Goal: Navigation & Orientation: Understand site structure

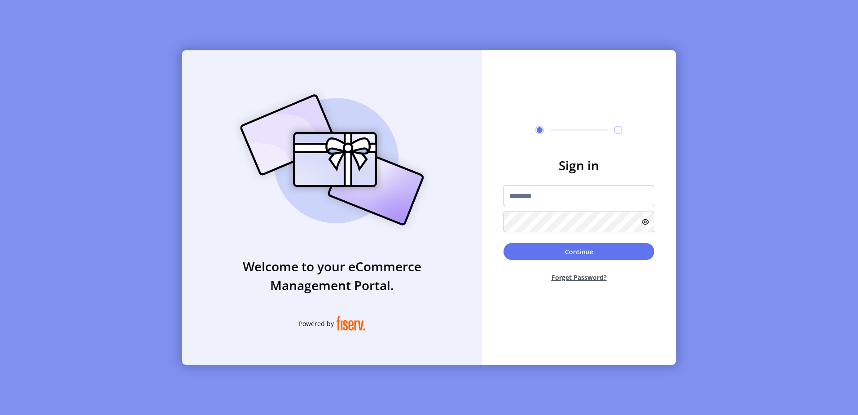
click at [557, 203] on input "text" at bounding box center [578, 195] width 151 height 21
paste input "**********"
type input "**********"
click at [564, 246] on button "Continue" at bounding box center [578, 251] width 151 height 17
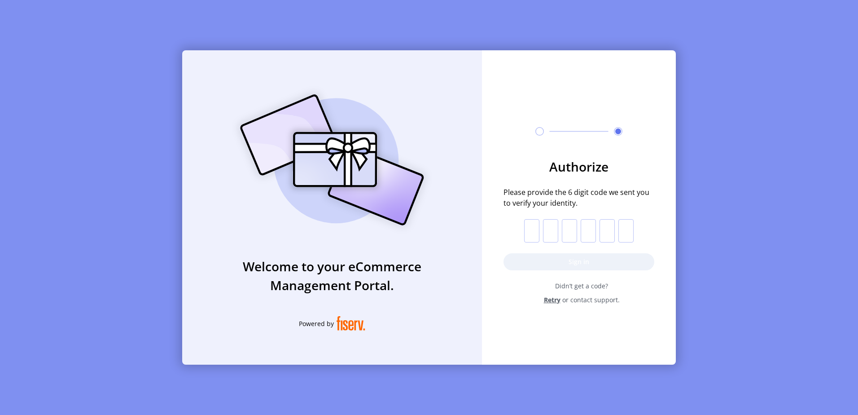
click at [535, 233] on input "text" at bounding box center [531, 230] width 15 height 23
paste input "*"
type input "*"
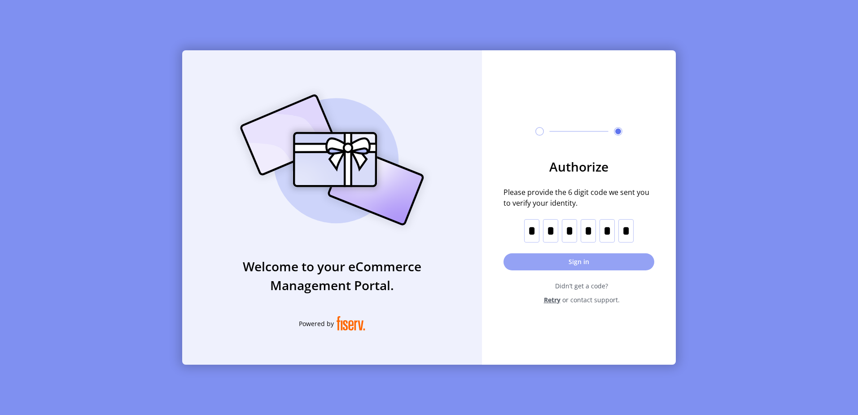
click at [558, 253] on button "Sign in" at bounding box center [578, 261] width 151 height 17
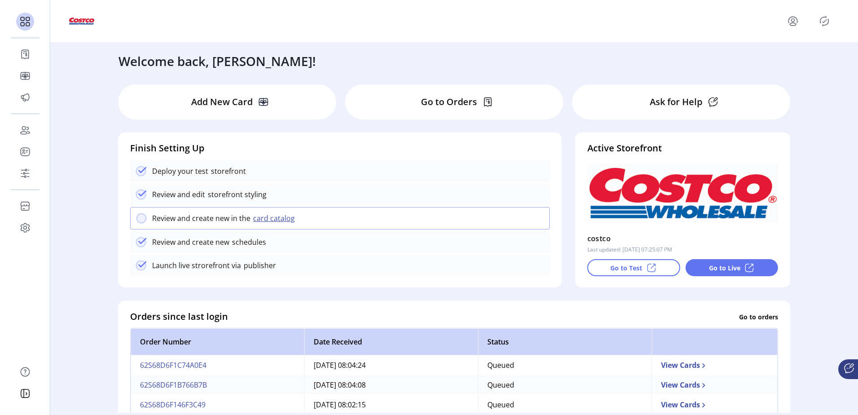
click at [264, 221] on button "card catalog" at bounding box center [275, 218] width 50 height 11
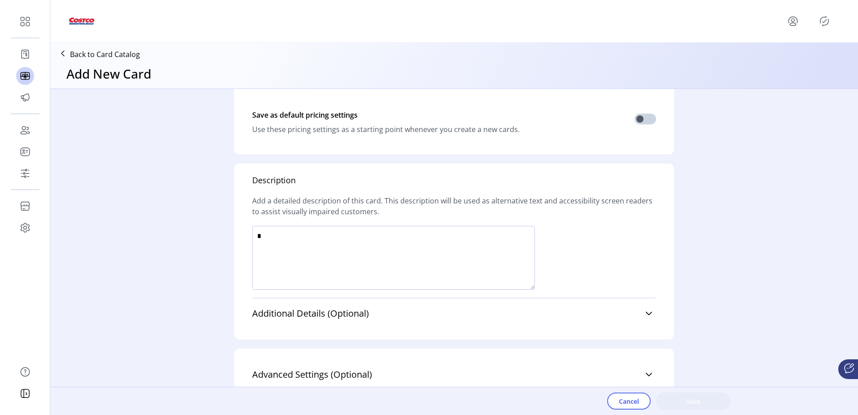
scroll to position [417, 0]
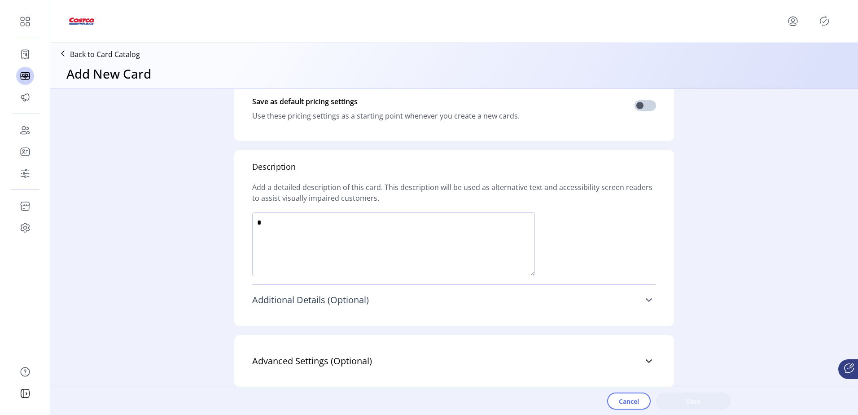
click at [333, 296] on span "Additional Details (Optional)" at bounding box center [310, 299] width 117 height 9
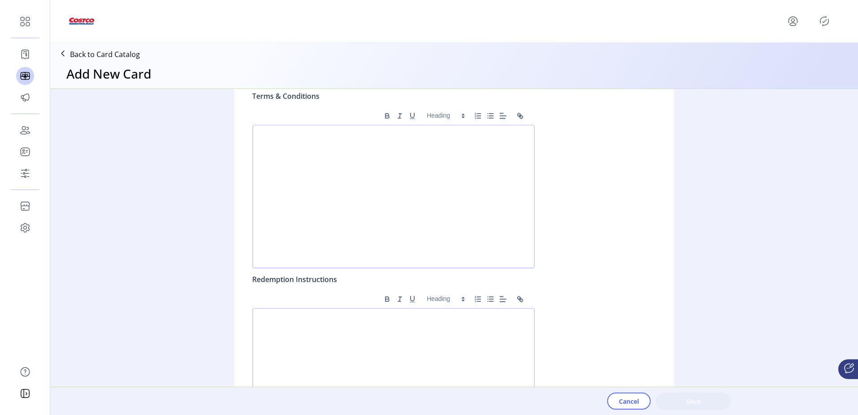
scroll to position [794, 0]
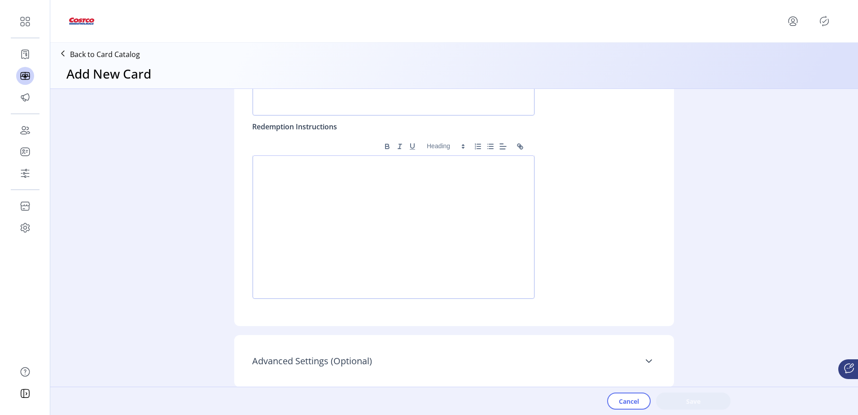
click at [631, 357] on link "Advanced Settings (Optional)" at bounding box center [454, 361] width 404 height 20
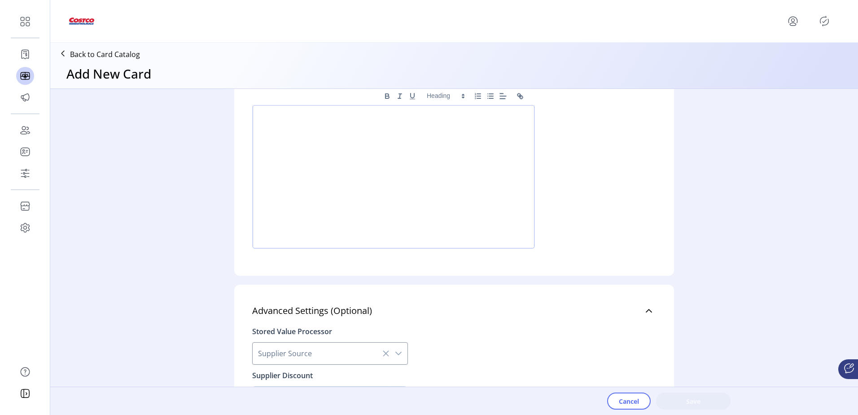
scroll to position [893, 0]
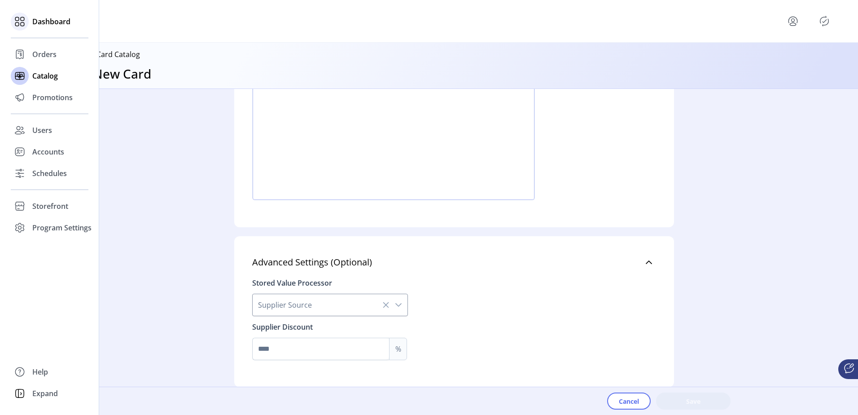
click at [49, 24] on span "Dashboard" at bounding box center [51, 21] width 38 height 11
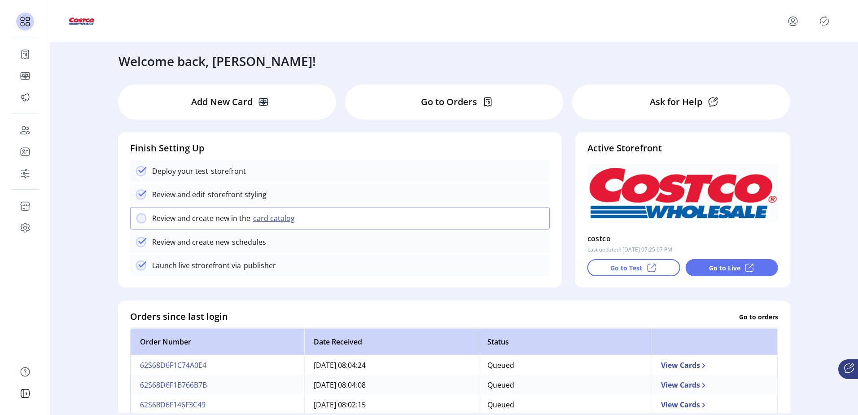
click at [612, 267] on p "Go to Test" at bounding box center [626, 267] width 32 height 9
click at [464, 99] on p "Go to Orders" at bounding box center [449, 101] width 56 height 13
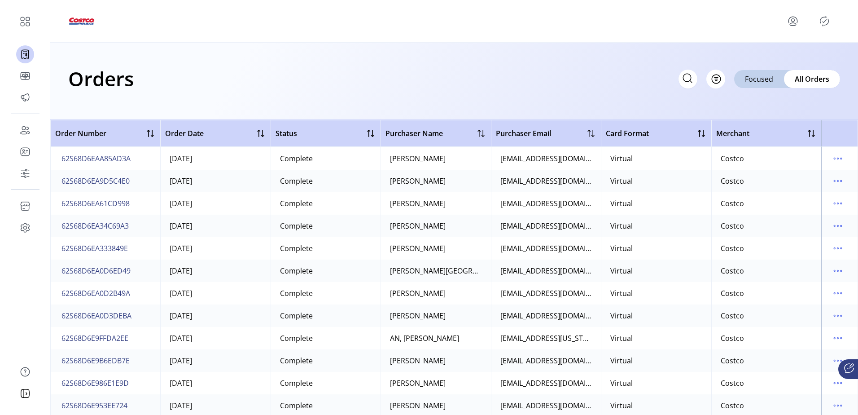
scroll to position [1391, 0]
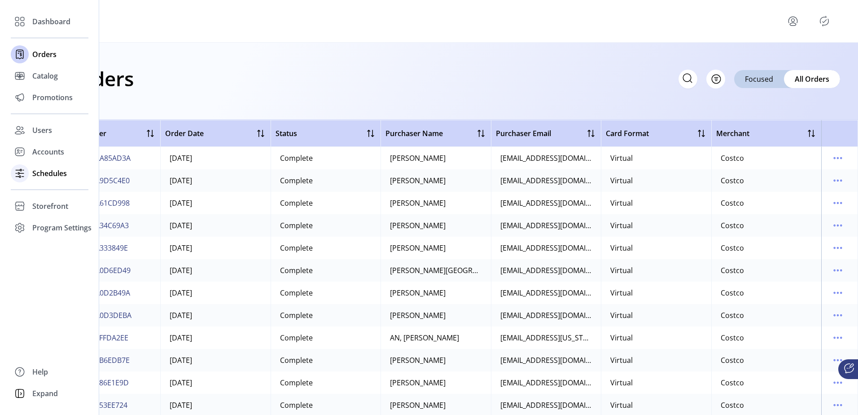
click at [35, 176] on span "Schedules" at bounding box center [49, 173] width 35 height 11
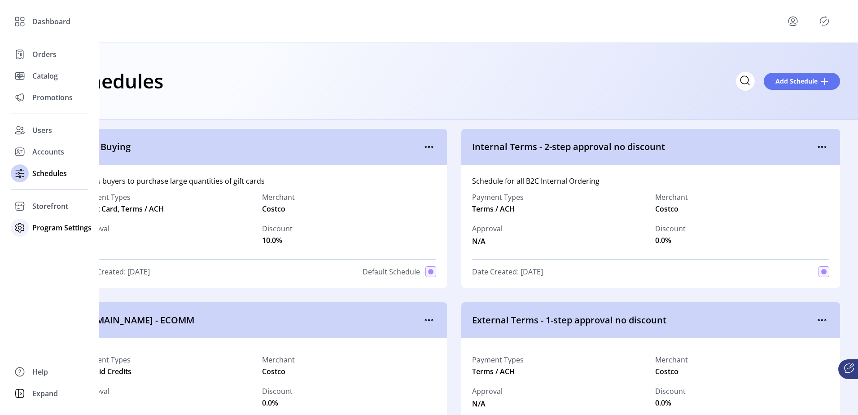
click at [61, 233] on div "Program Settings" at bounding box center [50, 228] width 78 height 22
click at [68, 225] on span "Program Settings" at bounding box center [61, 227] width 59 height 11
click at [48, 249] on span "Templates" at bounding box center [49, 245] width 35 height 11
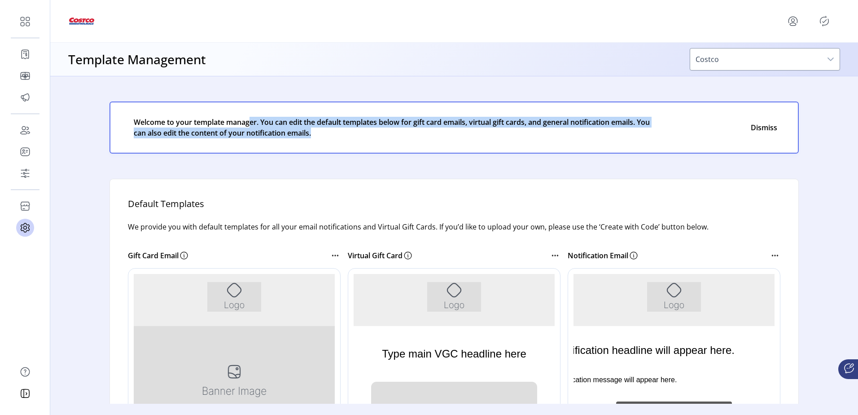
drag, startPoint x: 250, startPoint y: 121, endPoint x: 599, endPoint y: 140, distance: 349.2
click at [599, 140] on div "Welcome to your template manager. You can edit the default templates below for …" at bounding box center [454, 127] width 666 height 29
drag, startPoint x: 599, startPoint y: 140, endPoint x: 584, endPoint y: 143, distance: 15.7
click at [584, 143] on div "Welcome to your template manager. You can edit the default templates below for …" at bounding box center [453, 127] width 689 height 52
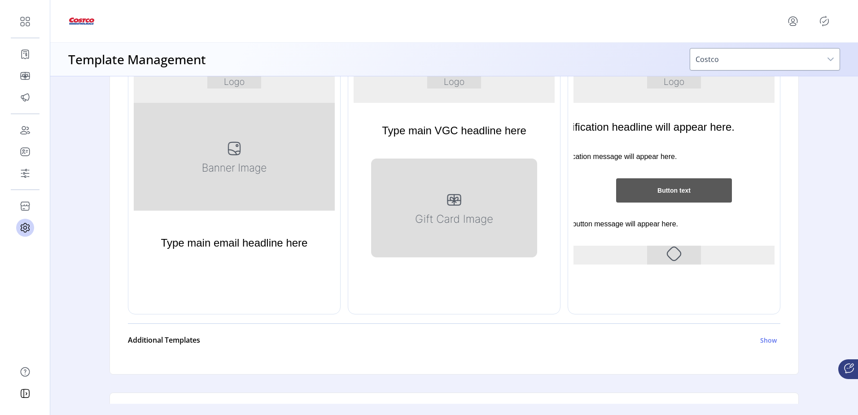
scroll to position [224, 0]
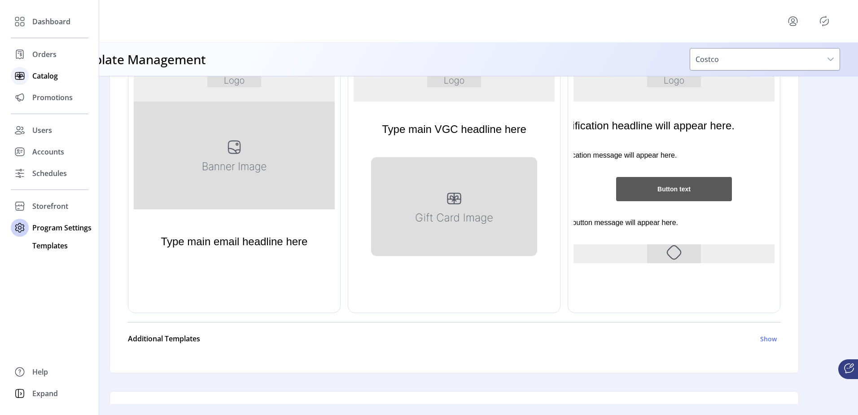
click at [44, 74] on span "Catalog" at bounding box center [45, 75] width 26 height 11
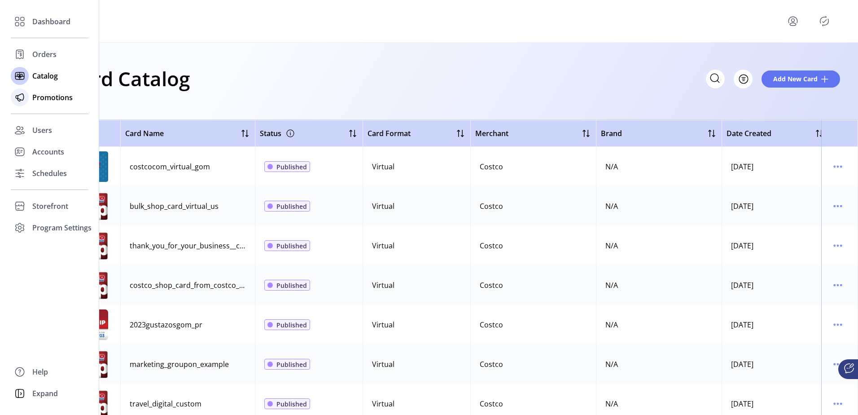
click at [38, 99] on span "Promotions" at bounding box center [52, 97] width 40 height 11
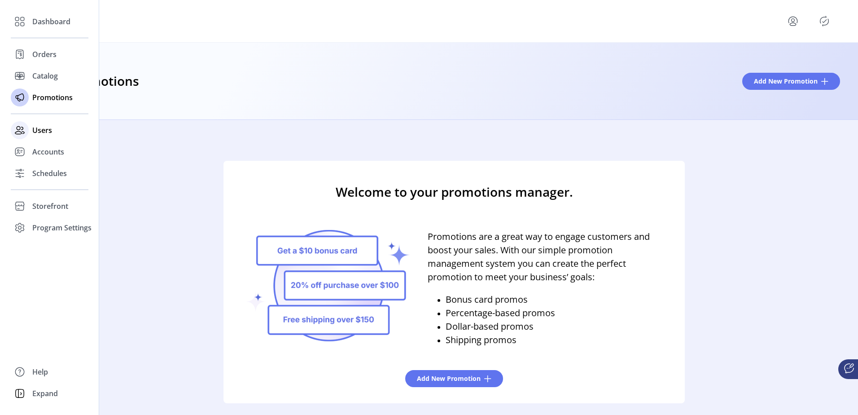
click at [27, 133] on div at bounding box center [20, 130] width 18 height 18
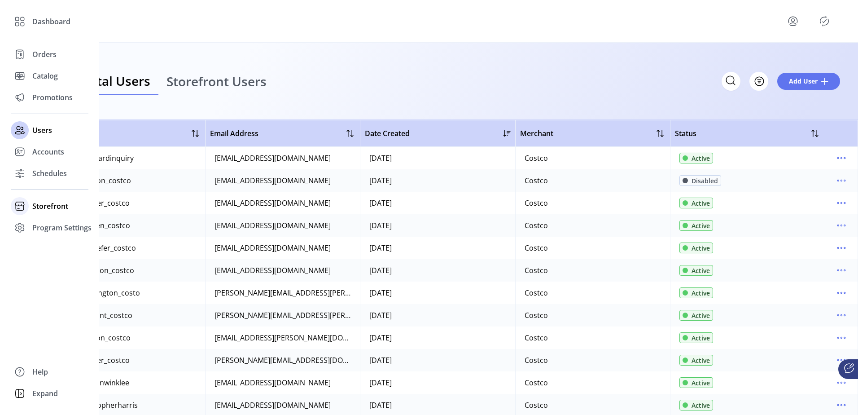
click at [35, 204] on span "Storefront" at bounding box center [50, 206] width 36 height 11
click at [36, 229] on div "Configuration" at bounding box center [50, 224] width 78 height 14
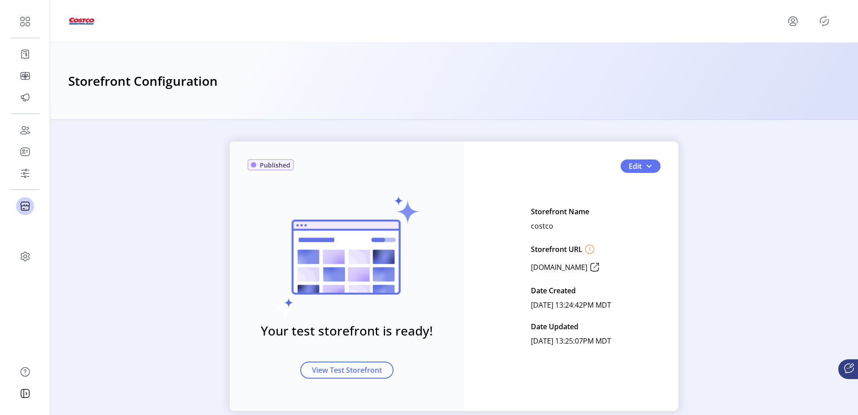
click at [602, 266] on icon at bounding box center [594, 267] width 14 height 14
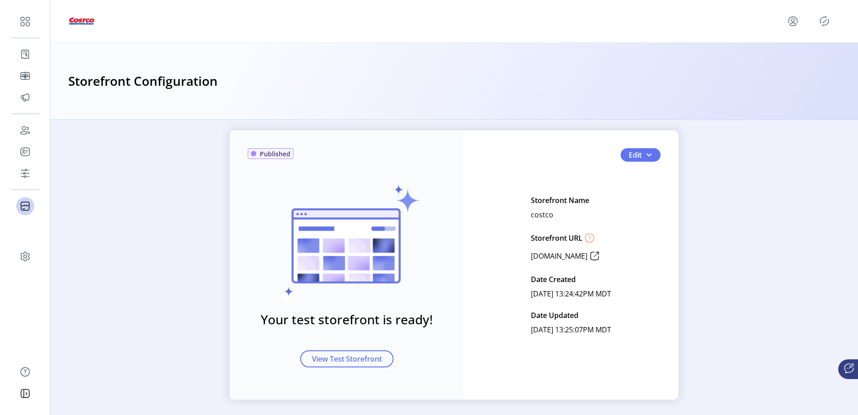
scroll to position [18, 0]
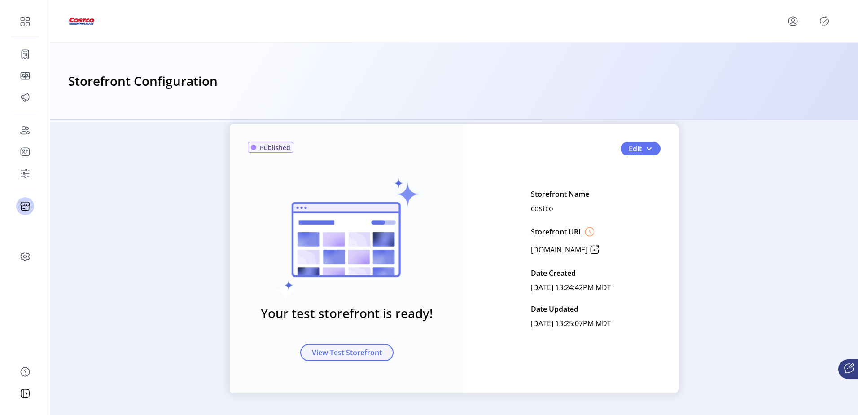
click at [346, 351] on span "View Test Storefront" at bounding box center [347, 352] width 70 height 11
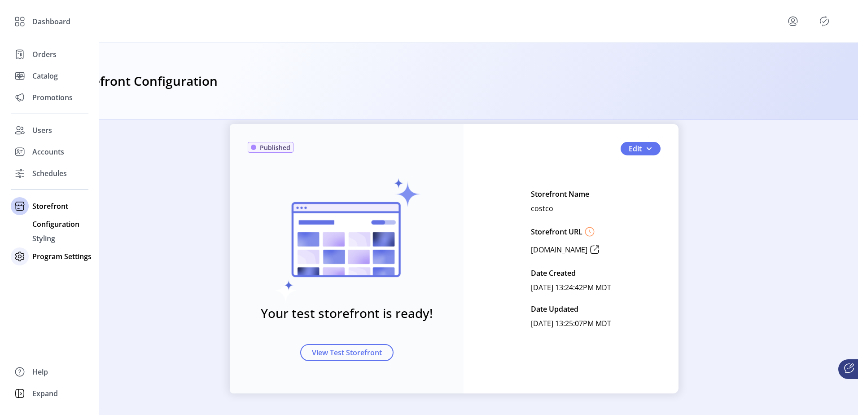
click at [62, 259] on span "Program Settings" at bounding box center [61, 256] width 59 height 11
click at [47, 396] on span "Expand" at bounding box center [45, 393] width 26 height 11
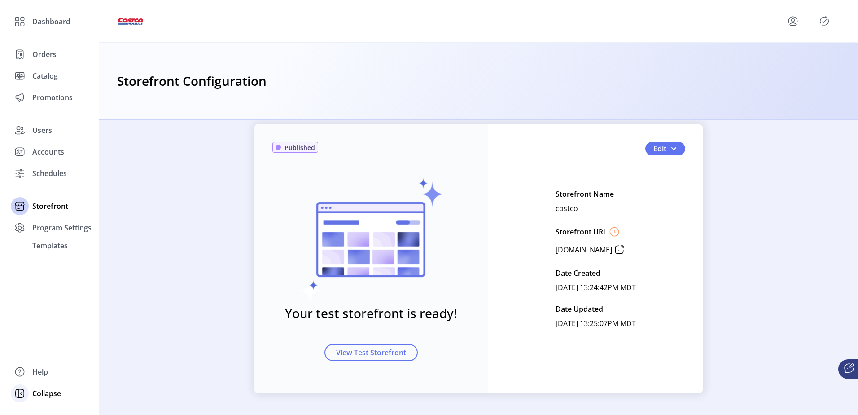
click at [48, 394] on span "Collapse" at bounding box center [46, 393] width 29 height 11
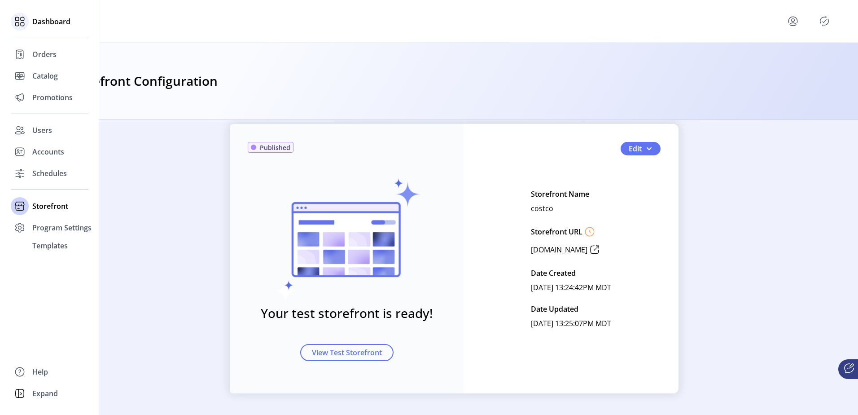
click at [60, 23] on span "Dashboard" at bounding box center [51, 21] width 38 height 11
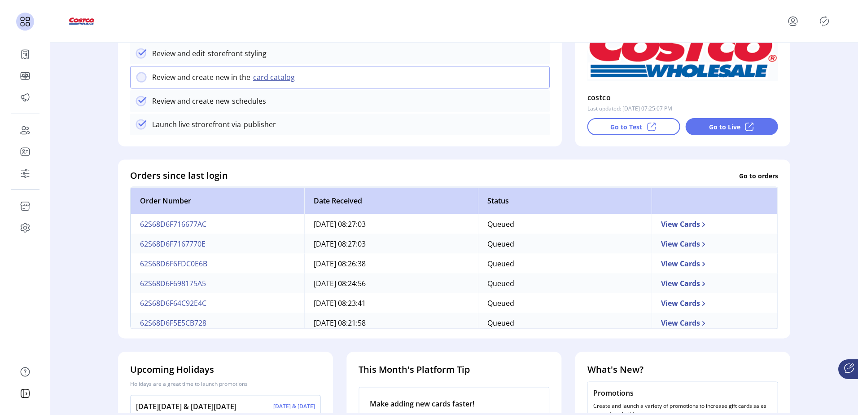
scroll to position [19, 0]
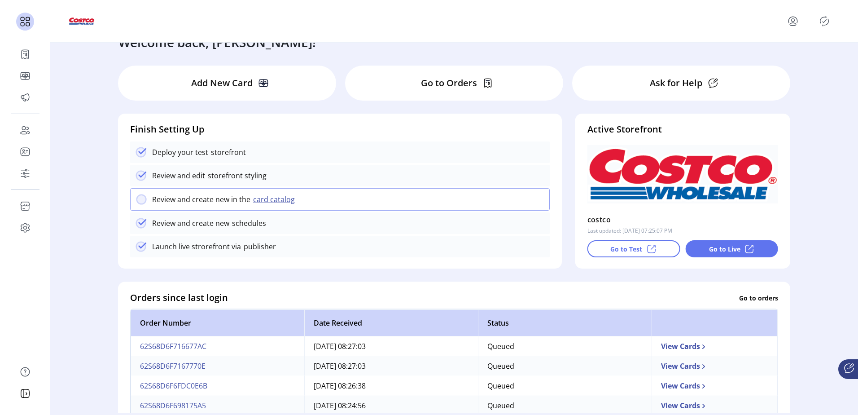
click at [794, 22] on icon "menu" at bounding box center [793, 20] width 3 height 3
click at [828, 24] on icon "Publisher Panel" at bounding box center [824, 21] width 14 height 14
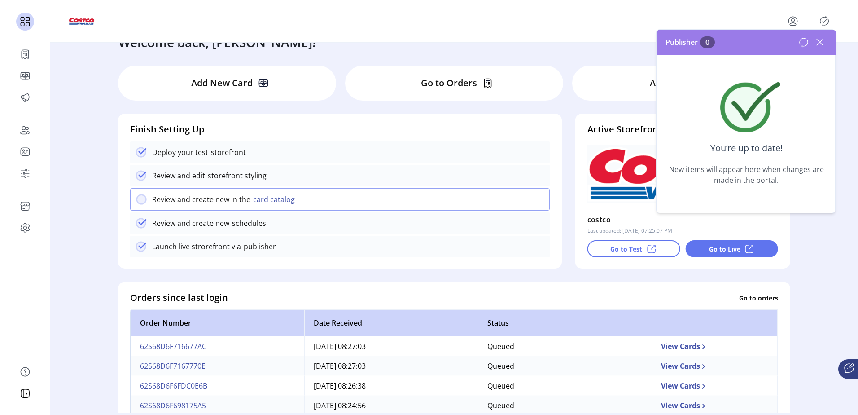
click at [790, 24] on icon "menu" at bounding box center [793, 24] width 6 height 3
click at [767, 40] on span "Profile" at bounding box center [760, 42] width 67 height 7
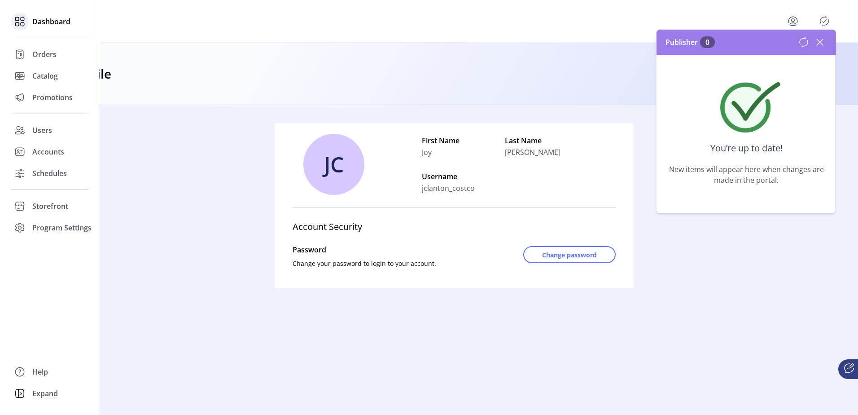
click at [32, 28] on div "Dashboard" at bounding box center [50, 22] width 78 height 22
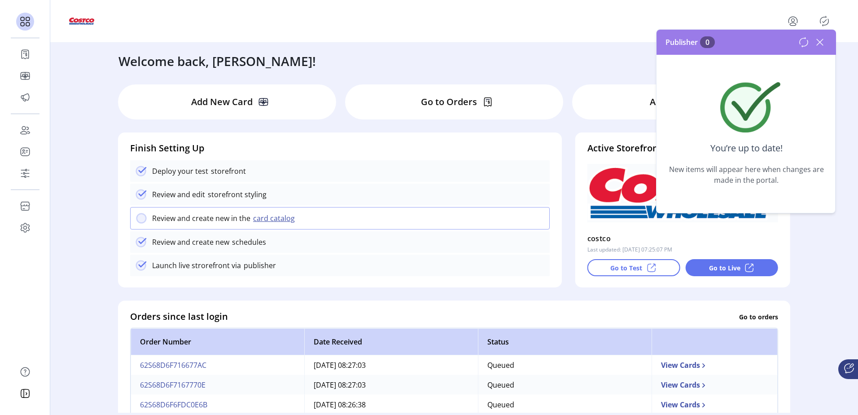
click at [267, 219] on button "card catalog" at bounding box center [275, 218] width 50 height 11
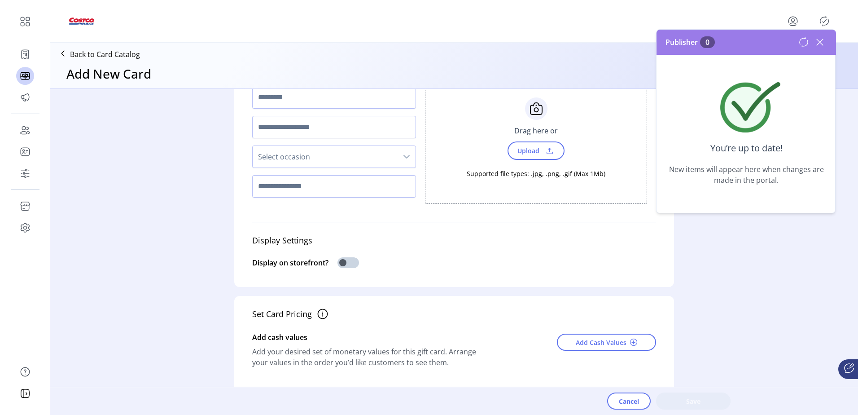
scroll to position [90, 0]
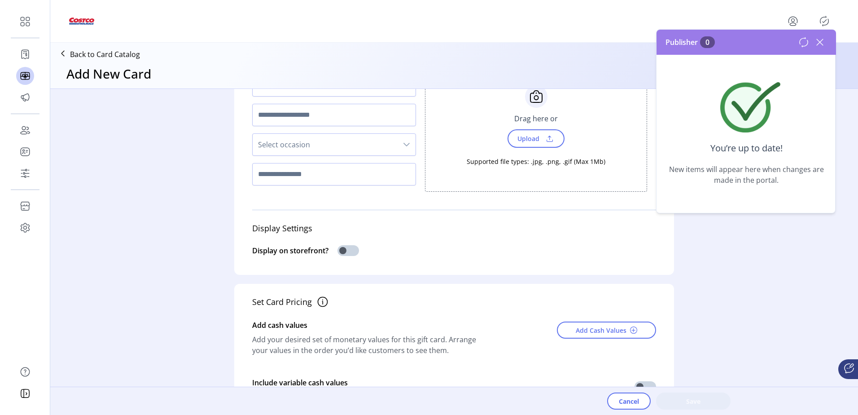
click at [386, 145] on span "Select occasion" at bounding box center [325, 145] width 145 height 22
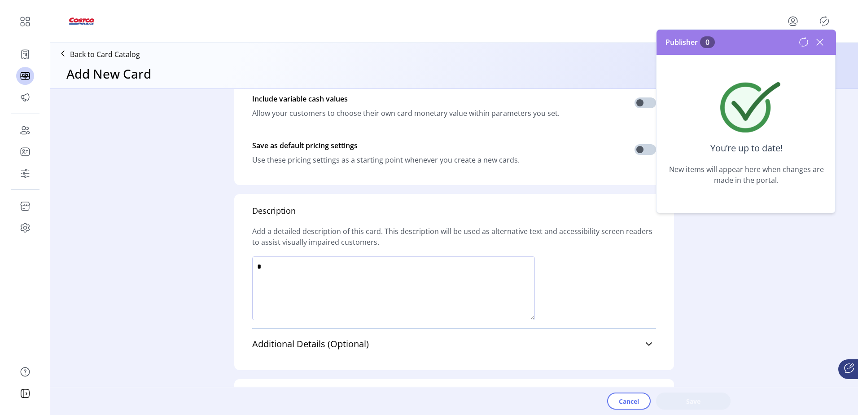
scroll to position [417, 0]
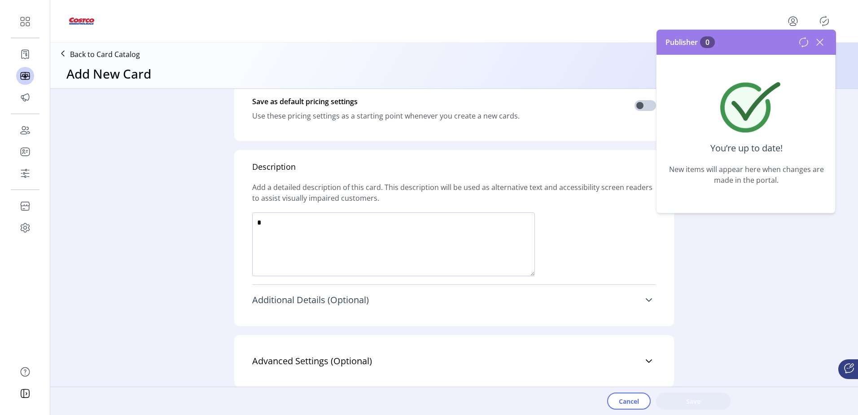
click at [646, 299] on icon at bounding box center [649, 300] width 6 height 4
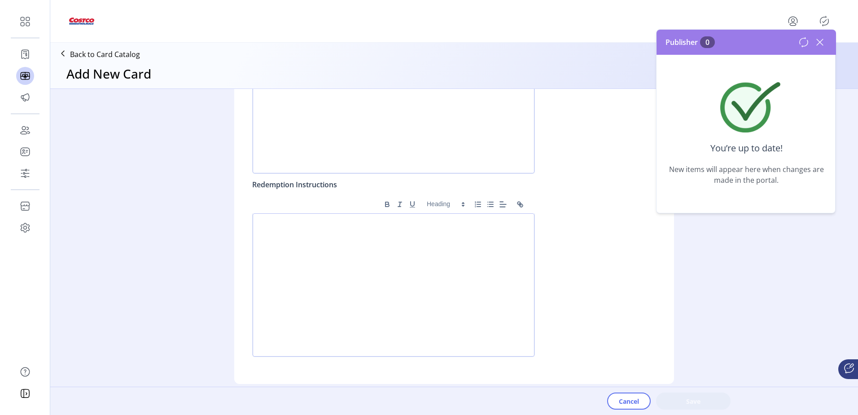
scroll to position [794, 0]
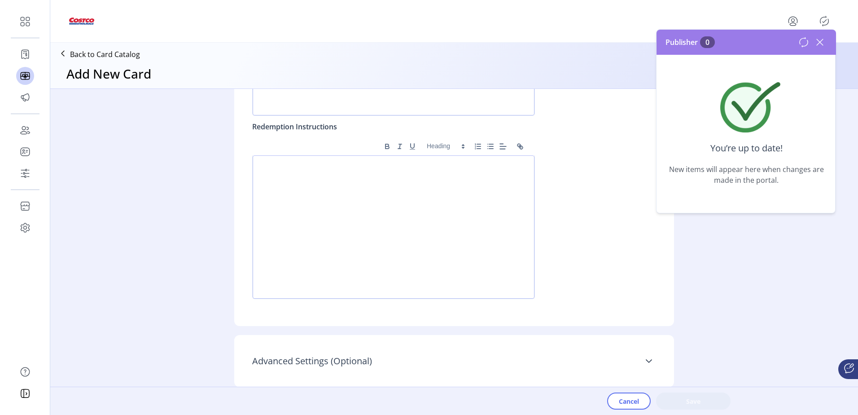
click at [648, 361] on icon at bounding box center [649, 361] width 6 height 4
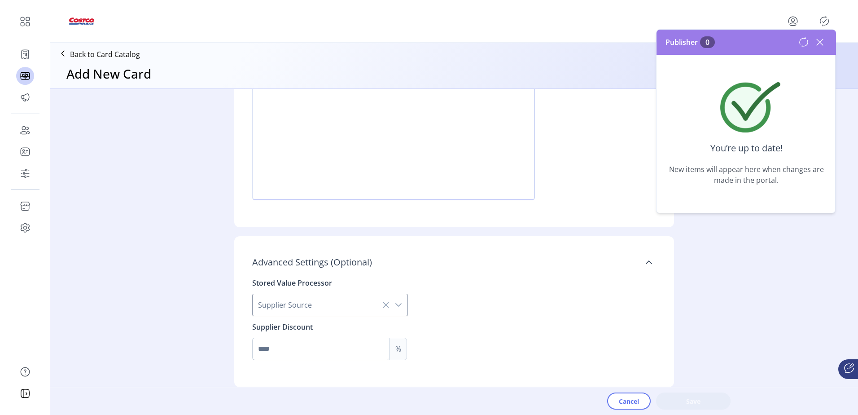
click at [395, 305] on icon "dropdown trigger" at bounding box center [398, 304] width 7 height 7
click at [395, 304] on icon "dropdown trigger" at bounding box center [398, 304] width 7 height 7
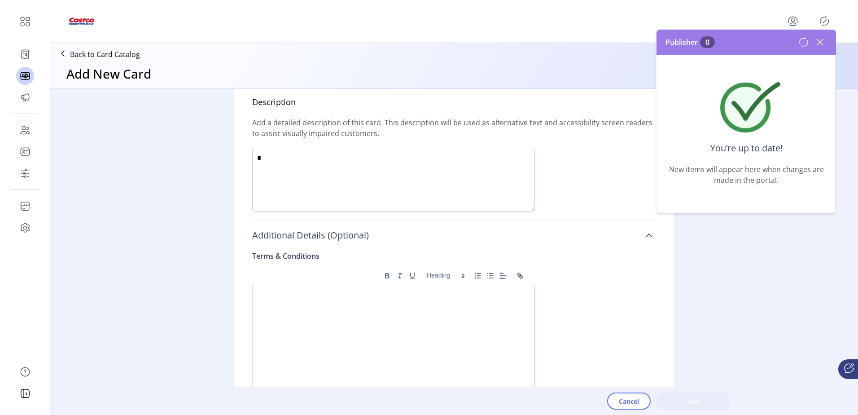
scroll to position [399, 0]
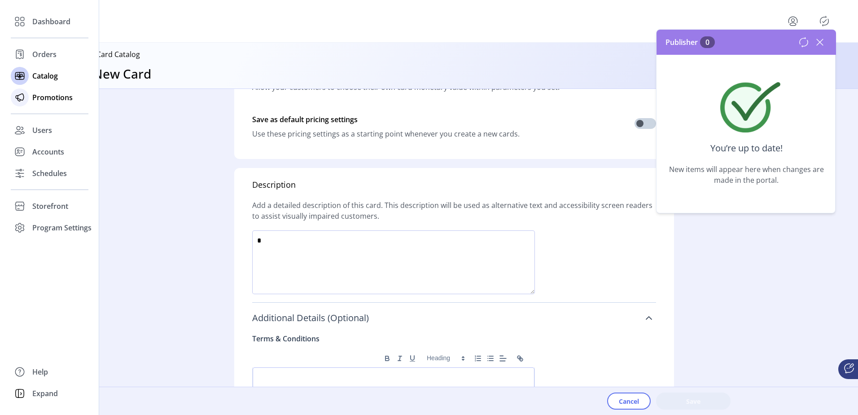
click at [47, 97] on span "Promotions" at bounding box center [52, 97] width 40 height 11
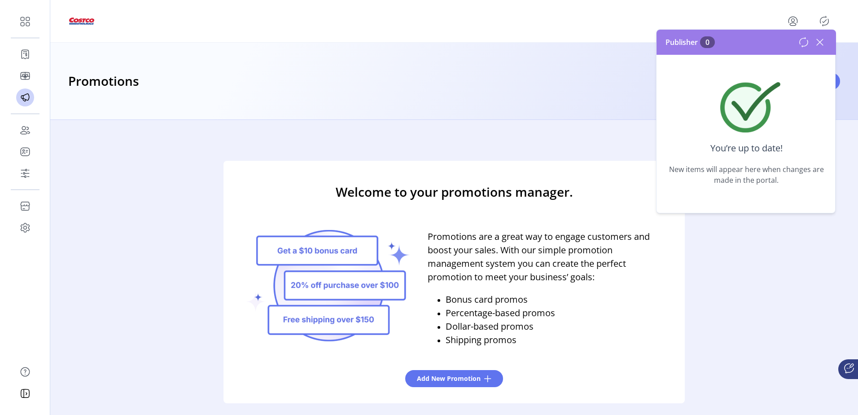
click at [820, 44] on icon at bounding box center [820, 42] width 14 height 14
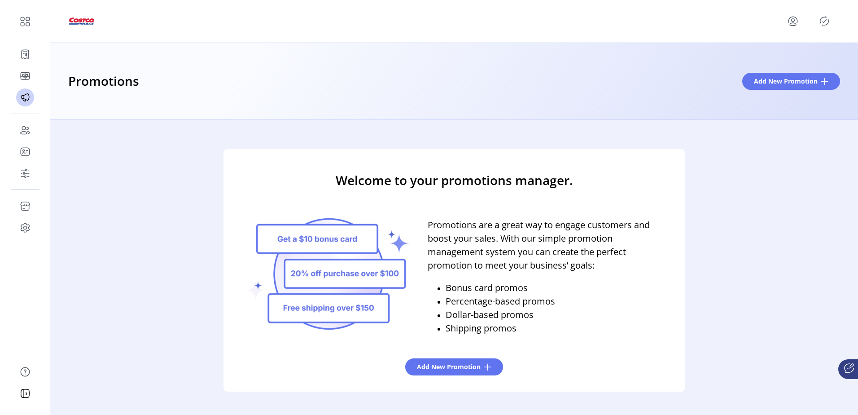
scroll to position [14, 0]
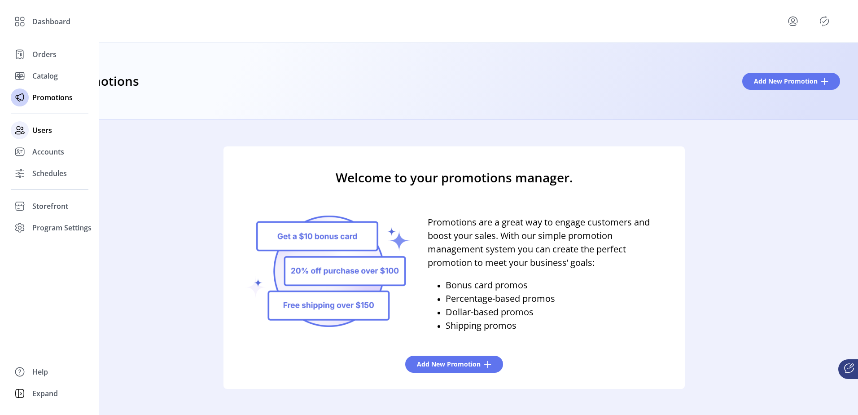
click at [43, 134] on span "Users" at bounding box center [42, 130] width 20 height 11
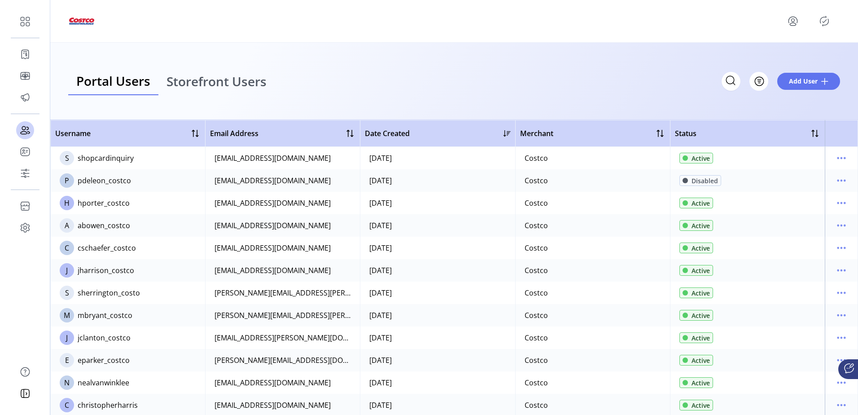
click at [223, 83] on span "Storefront Users" at bounding box center [216, 81] width 100 height 13
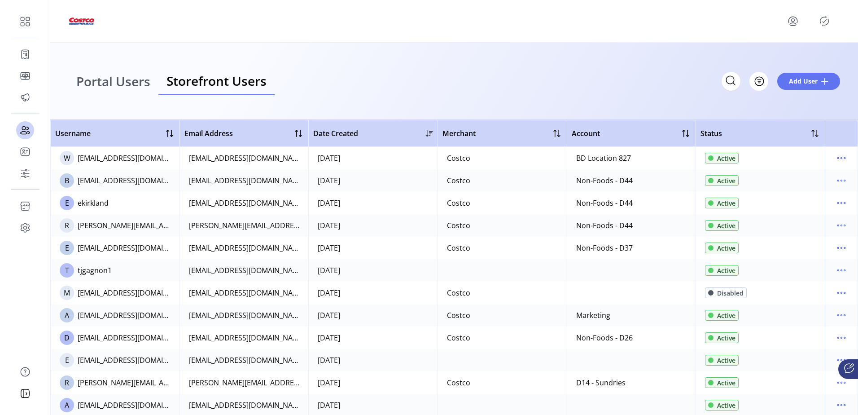
click at [105, 81] on span "Portal Users" at bounding box center [113, 81] width 74 height 13
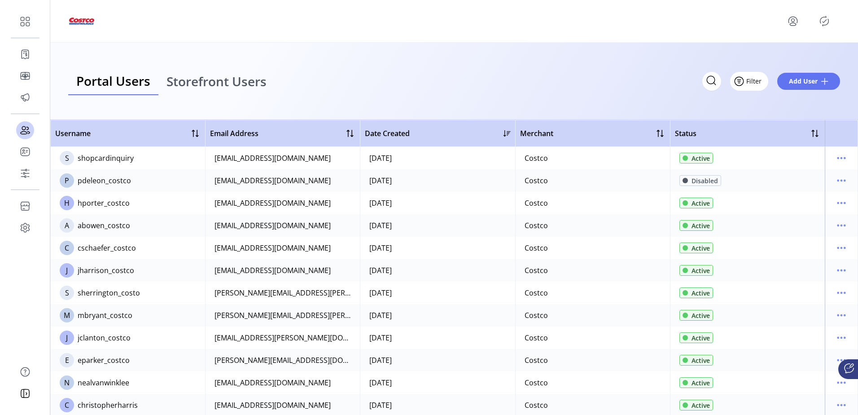
click at [757, 84] on span "Filter" at bounding box center [753, 80] width 15 height 9
click at [778, 115] on span "Merchant" at bounding box center [775, 115] width 74 height 7
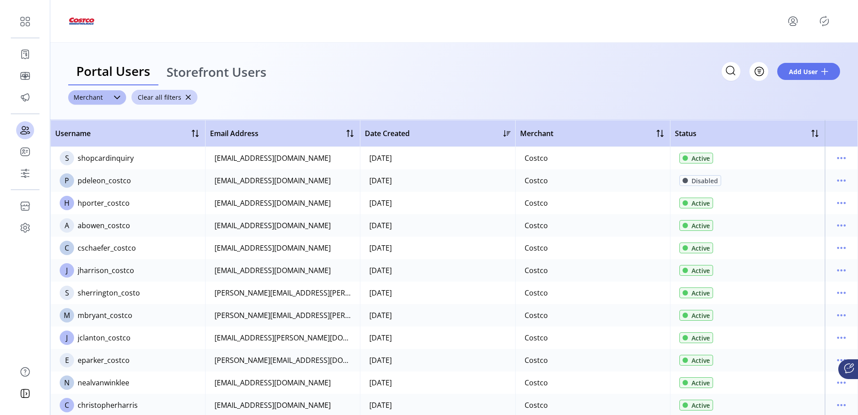
click at [462, 102] on div "Portal Users Storefront Users Filter Add User ******** Merchant Clear all filte…" at bounding box center [454, 81] width 808 height 77
click at [185, 95] on span "button" at bounding box center [188, 97] width 6 height 6
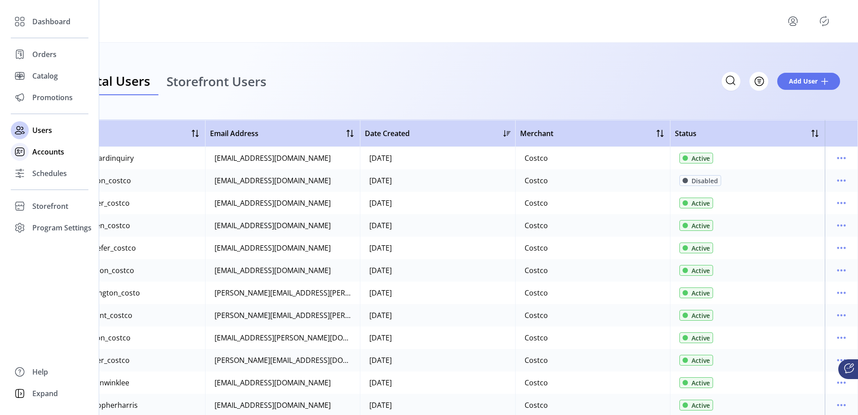
click at [43, 154] on span "Accounts" at bounding box center [48, 151] width 32 height 11
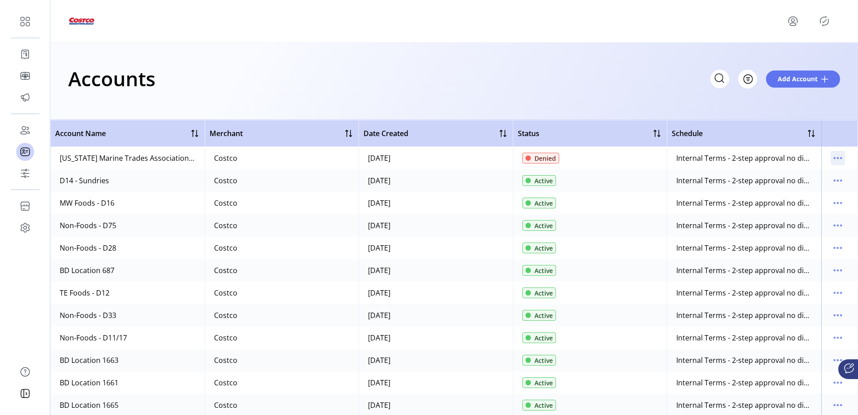
click at [840, 158] on icon "menu" at bounding box center [840, 158] width 1 height 1
click at [137, 130] on div "Account Name" at bounding box center [127, 133] width 145 height 11
drag, startPoint x: 137, startPoint y: 130, endPoint x: 267, endPoint y: 94, distance: 134.1
click at [267, 94] on div "Accounts Filter Add Account" at bounding box center [454, 78] width 772 height 31
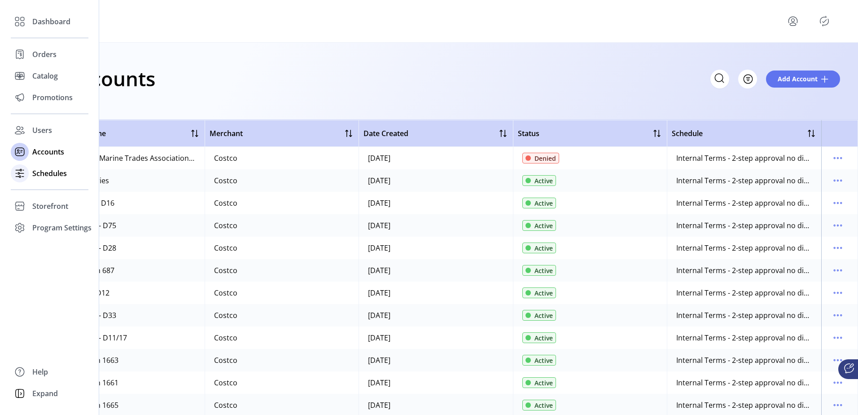
click at [34, 170] on span "Schedules" at bounding box center [49, 173] width 35 height 11
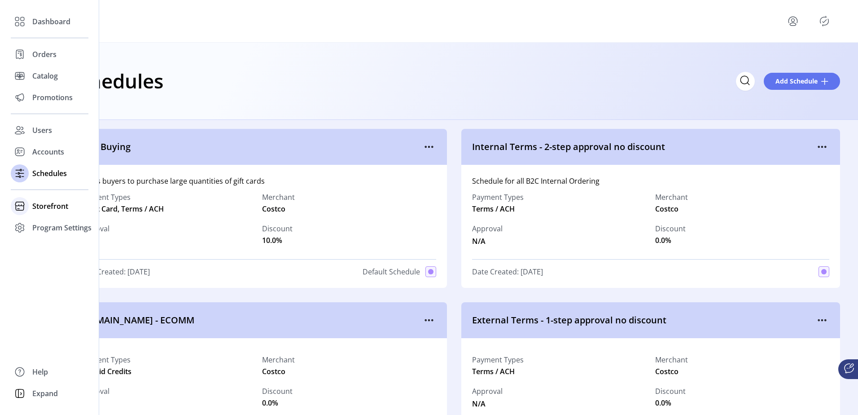
click at [32, 209] on div "Storefront" at bounding box center [50, 206] width 78 height 22
click at [63, 254] on span "Program Settings" at bounding box center [61, 256] width 59 height 11
click at [66, 229] on span "Program Settings" at bounding box center [61, 227] width 59 height 11
click at [67, 226] on span "Program Settings" at bounding box center [61, 227] width 59 height 11
click at [47, 245] on span "Templates" at bounding box center [49, 245] width 35 height 11
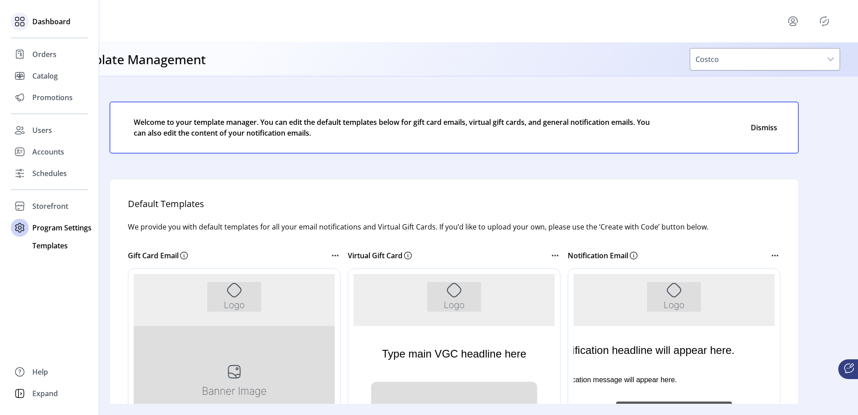
click at [28, 21] on div at bounding box center [20, 22] width 18 height 18
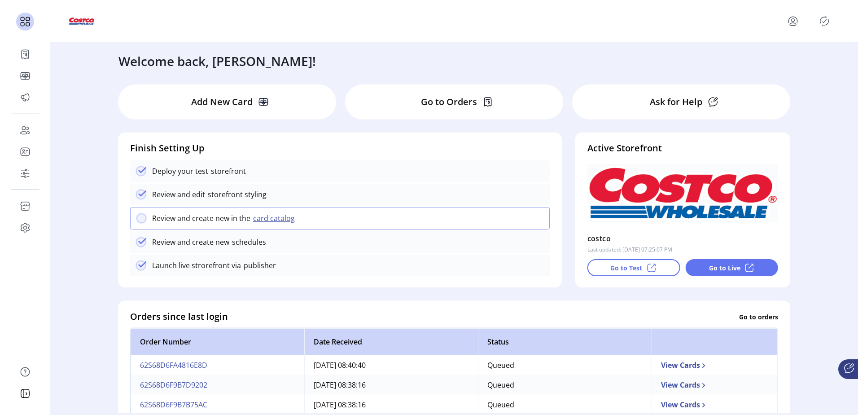
click at [446, 18] on div at bounding box center [454, 21] width 772 height 25
